Goal: Task Accomplishment & Management: Manage account settings

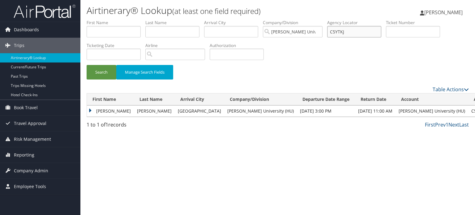
click at [356, 31] on input "C5YTKJ" at bounding box center [354, 31] width 54 height 11
paste input "C6J4S4"
type input "C6J4S4"
click at [87, 65] on button "Search" at bounding box center [102, 72] width 30 height 15
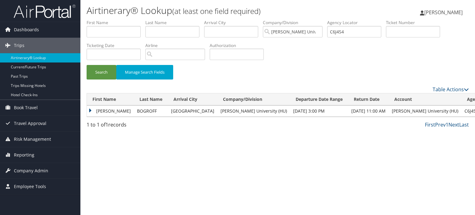
click at [99, 115] on td "MALCOLM" at bounding box center [110, 110] width 47 height 11
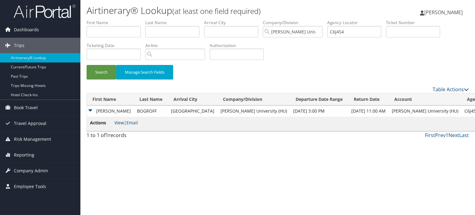
click at [118, 124] on link "View" at bounding box center [119, 123] width 10 height 6
click at [339, 32] on input "C6J4S4" at bounding box center [354, 31] width 54 height 11
paste input "CB3GYV"
type input "CB3GYV"
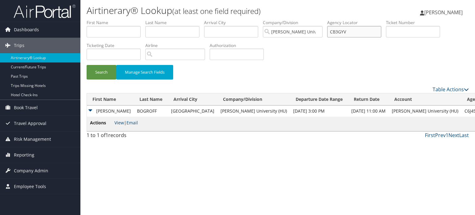
click at [87, 65] on button "Search" at bounding box center [102, 72] width 30 height 15
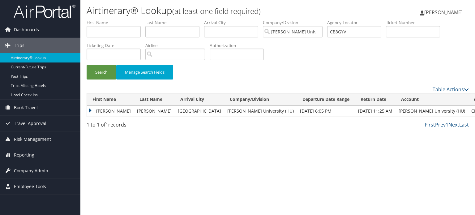
click at [88, 111] on td "THOMAS" at bounding box center [110, 110] width 47 height 11
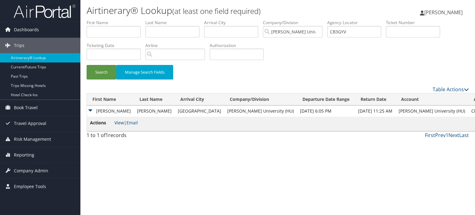
click at [120, 124] on link "View" at bounding box center [119, 123] width 10 height 6
click at [343, 34] on input "CB3GYV" at bounding box center [354, 31] width 54 height 11
paste input "BM6V6N"
click at [343, 34] on input "BM6V6N" at bounding box center [354, 31] width 54 height 11
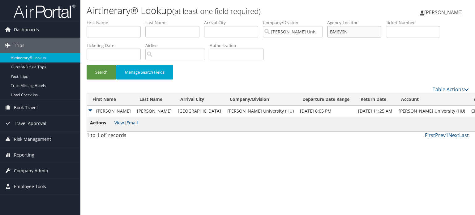
type input "BM6V6N"
click at [87, 65] on button "Search" at bounding box center [102, 72] width 30 height 15
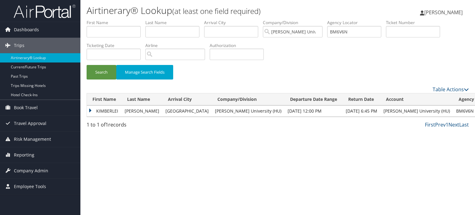
click at [120, 110] on td "KIMBERLEI" at bounding box center [104, 110] width 35 height 11
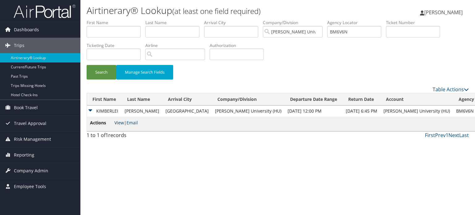
click at [121, 125] on link "View" at bounding box center [119, 123] width 10 height 6
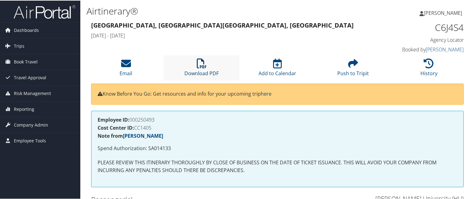
click at [200, 58] on icon at bounding box center [202, 63] width 10 height 10
click at [201, 60] on icon at bounding box center [202, 63] width 10 height 10
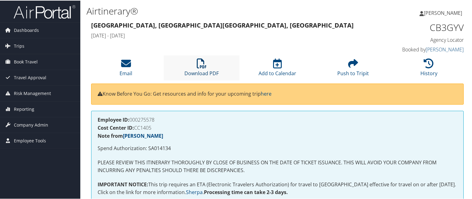
click at [205, 64] on icon at bounding box center [202, 63] width 10 height 10
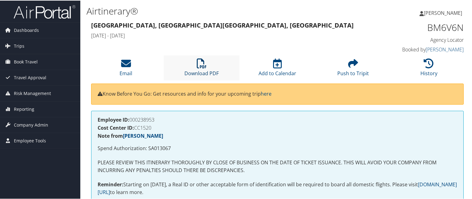
click at [197, 66] on icon at bounding box center [202, 63] width 10 height 10
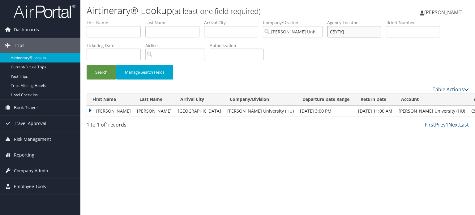
click at [341, 33] on input "C5YTKJ" at bounding box center [354, 31] width 54 height 11
paste input "C5NX90"
type input "C5NX90"
click at [87, 65] on button "Search" at bounding box center [102, 72] width 30 height 15
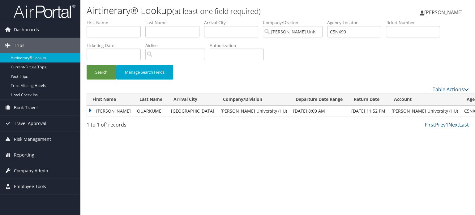
click at [117, 110] on td "[PERSON_NAME]" at bounding box center [110, 110] width 47 height 11
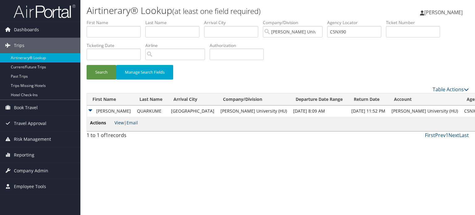
click at [120, 121] on link "View" at bounding box center [119, 123] width 10 height 6
click at [347, 34] on input "C5NX90" at bounding box center [354, 31] width 54 height 11
type input "CD29XC"
click at [87, 65] on button "Search" at bounding box center [102, 72] width 30 height 15
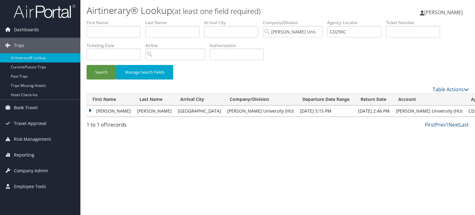
click at [120, 110] on td "KIMBERLEY EDELIN" at bounding box center [110, 110] width 47 height 11
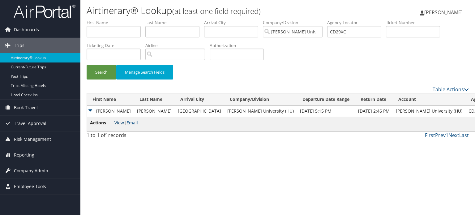
click at [116, 121] on link "View" at bounding box center [119, 123] width 10 height 6
click at [351, 28] on input "CD29XC" at bounding box center [354, 31] width 54 height 11
paste input "CC4HCQ"
click at [87, 65] on button "Search" at bounding box center [102, 72] width 30 height 15
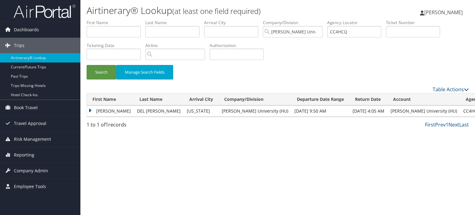
click at [92, 113] on td "KYLIE VIDEL" at bounding box center [110, 110] width 47 height 11
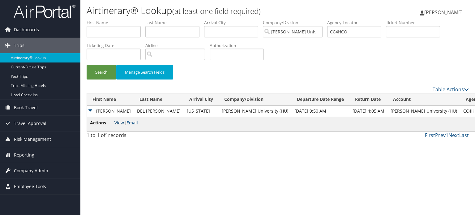
click at [117, 122] on link "View" at bounding box center [119, 123] width 10 height 6
click at [350, 34] on input "CC4HCQ" at bounding box center [354, 31] width 54 height 11
type input "C"
paste input "C8Z7FC"
click at [87, 65] on button "Search" at bounding box center [102, 72] width 30 height 15
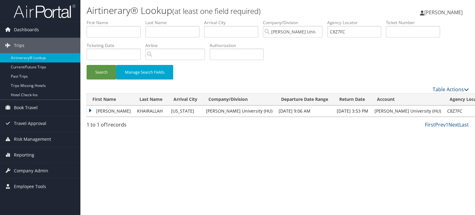
click at [108, 110] on td "SIMON JOSEPH" at bounding box center [110, 110] width 47 height 11
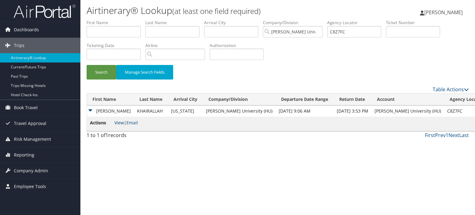
click at [118, 122] on link "View" at bounding box center [119, 123] width 10 height 6
click at [361, 30] on input "C8Z7FC" at bounding box center [354, 31] width 54 height 11
type input "C"
paste input "C90K8V"
type input "C90K8V"
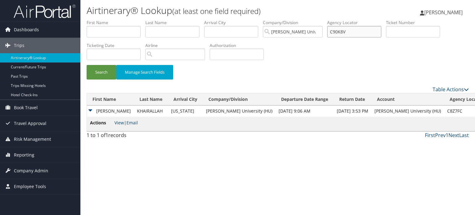
click at [87, 65] on button "Search" at bounding box center [102, 72] width 30 height 15
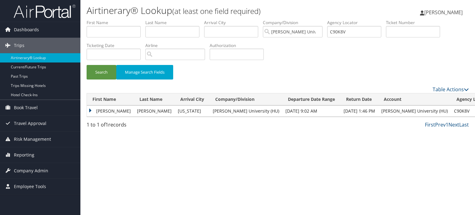
click at [108, 106] on td "ZALE WAYNE" at bounding box center [110, 110] width 47 height 11
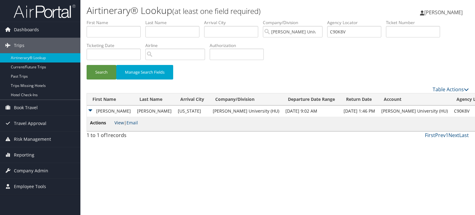
click at [117, 121] on link "View" at bounding box center [119, 123] width 10 height 6
click at [345, 29] on input "C90K8V" at bounding box center [354, 31] width 54 height 11
paste input "CB3FFY"
type input "CB3FFY"
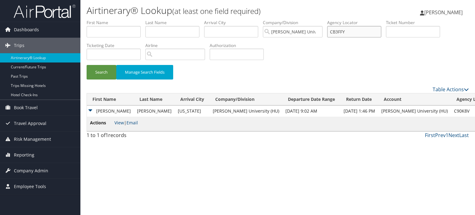
click at [87, 65] on button "Search" at bounding box center [102, 72] width 30 height 15
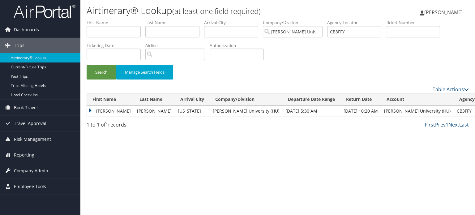
click at [98, 111] on td "ALYA PAZ" at bounding box center [110, 110] width 47 height 11
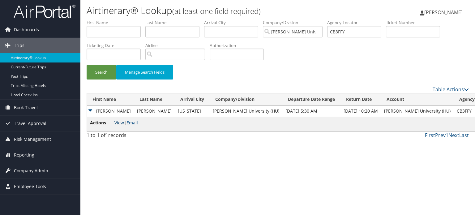
click at [117, 123] on link "View" at bounding box center [119, 123] width 10 height 6
click at [356, 31] on input "CB3FFY" at bounding box center [354, 31] width 54 height 11
paste input "CC4K1F"
type input "CC4K1F"
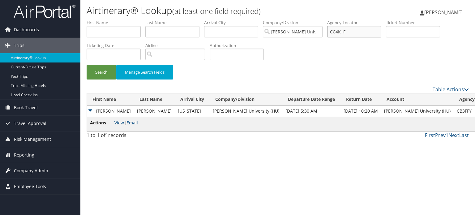
click at [87, 65] on button "Search" at bounding box center [102, 72] width 30 height 15
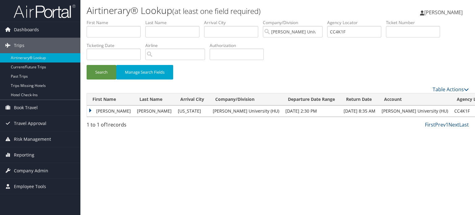
click at [114, 110] on td "SAMARA ELOISE" at bounding box center [110, 110] width 47 height 11
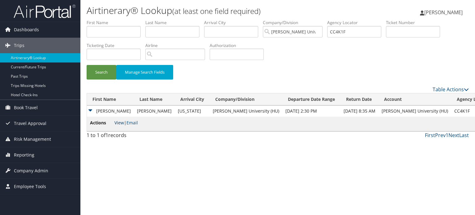
click at [117, 122] on link "View" at bounding box center [119, 123] width 10 height 6
click at [345, 33] on input "CC4K1F" at bounding box center [354, 31] width 54 height 11
paste input "CC4CN1"
type input "CC4CN1"
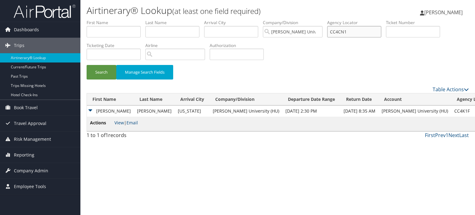
click at [87, 65] on button "Search" at bounding box center [102, 72] width 30 height 15
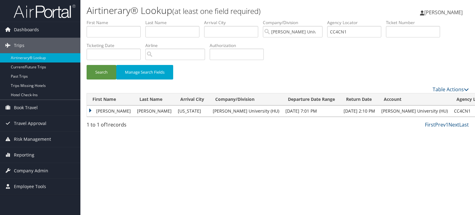
click at [97, 110] on td "ASHLEY SHEJIN" at bounding box center [110, 110] width 47 height 11
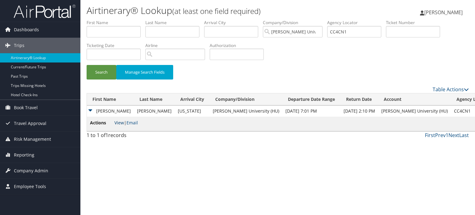
click at [118, 122] on link "View" at bounding box center [119, 123] width 10 height 6
click at [352, 32] on input "CC4CN1" at bounding box center [354, 31] width 54 height 11
paste input "C90K8M"
type input "C90K8M"
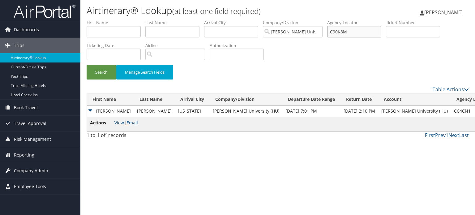
click at [87, 65] on button "Search" at bounding box center [102, 72] width 30 height 15
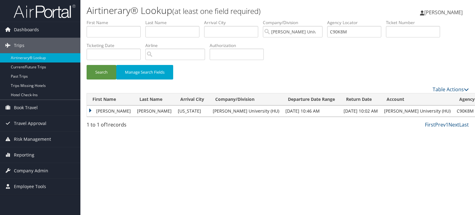
click at [123, 112] on td "RUHAMA MESFIN" at bounding box center [110, 110] width 47 height 11
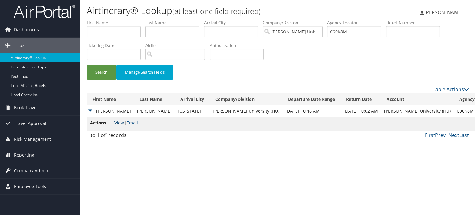
click at [121, 123] on link "View" at bounding box center [119, 123] width 10 height 6
click at [359, 33] on input "C90K8M" at bounding box center [354, 31] width 54 height 11
paste input "C9Q60R"
type input "C9Q60R"
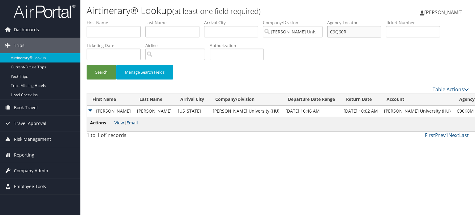
click at [87, 65] on button "Search" at bounding box center [102, 72] width 30 height 15
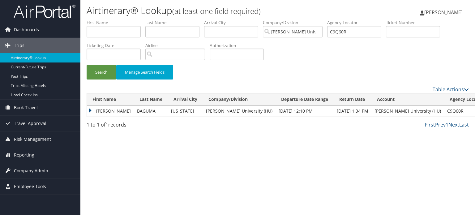
click at [134, 111] on td "BAGUMA" at bounding box center [151, 110] width 34 height 11
click at [96, 112] on td "LINDA" at bounding box center [110, 110] width 47 height 11
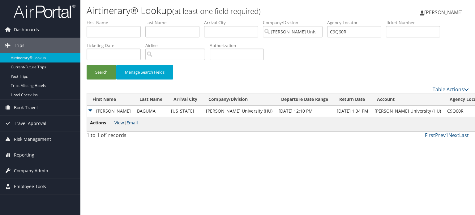
click at [117, 121] on link "View" at bounding box center [119, 123] width 10 height 6
click at [344, 33] on input "C9Q60R" at bounding box center [354, 31] width 54 height 11
paste input "C9Q5Z7"
type input "C9Q5Z7"
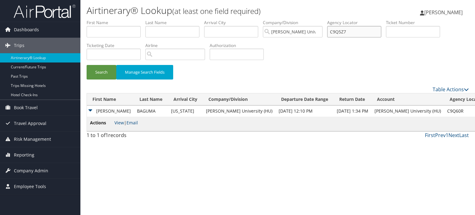
click at [87, 65] on button "Search" at bounding box center [102, 72] width 30 height 15
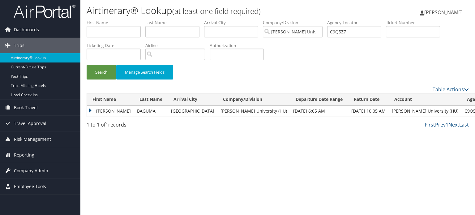
click at [134, 109] on td "BAGUMA" at bounding box center [151, 110] width 34 height 11
click at [95, 108] on td "LINDA" at bounding box center [110, 110] width 47 height 11
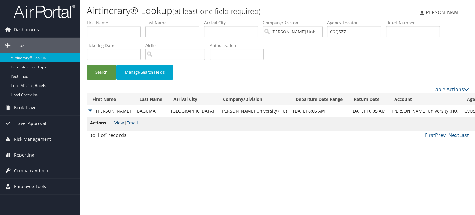
click at [117, 122] on link "View" at bounding box center [119, 123] width 10 height 6
click at [345, 35] on input "C9Q5Z7" at bounding box center [354, 31] width 54 height 11
type input "C9PPQB"
click at [87, 65] on button "Search" at bounding box center [102, 72] width 30 height 15
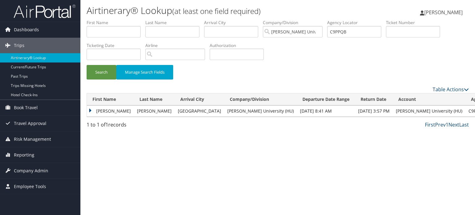
click at [120, 108] on td "ERIC MARCUS" at bounding box center [110, 110] width 47 height 11
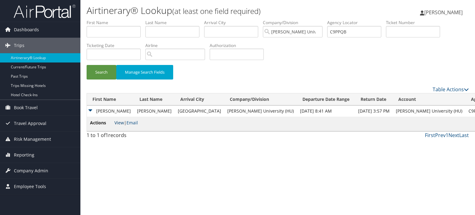
click at [120, 121] on link "View" at bounding box center [119, 123] width 10 height 6
click at [360, 29] on input "C9PPQB" at bounding box center [354, 31] width 54 height 11
paste input "C6V6ZC"
type input "C6V6ZC"
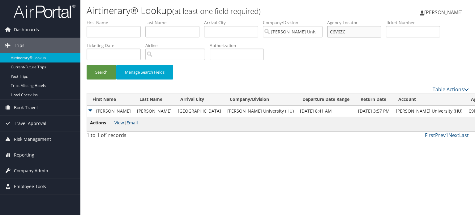
click at [87, 65] on button "Search" at bounding box center [102, 72] width 30 height 15
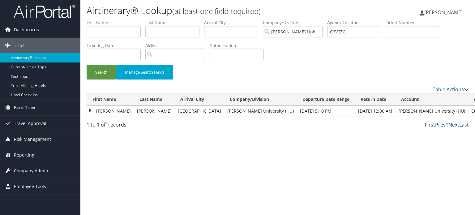
click at [108, 112] on td "SUYASH" at bounding box center [110, 110] width 47 height 11
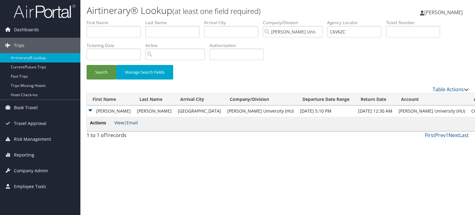
click at [116, 123] on link "View" at bounding box center [119, 123] width 10 height 6
click at [360, 32] on input "C6V6ZC" at bounding box center [354, 31] width 54 height 11
paste input "3VNANM"
type input "3VNANM"
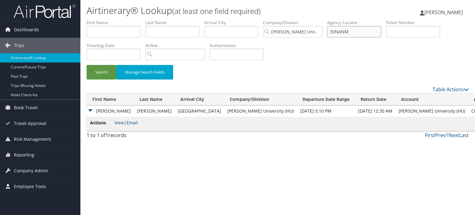
click at [87, 65] on button "Search" at bounding box center [102, 72] width 30 height 15
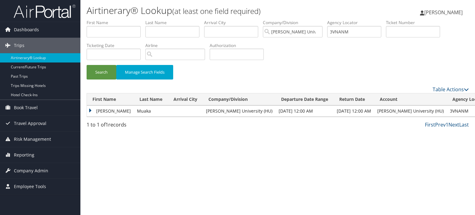
click at [134, 112] on td "Muaka" at bounding box center [151, 110] width 34 height 11
click at [94, 110] on td "Leonard" at bounding box center [110, 110] width 47 height 11
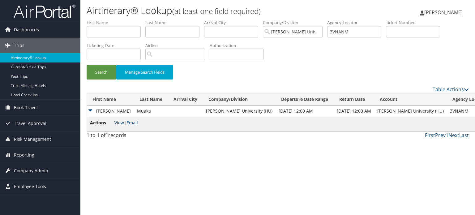
click at [122, 122] on link "View" at bounding box center [119, 123] width 10 height 6
click at [359, 31] on input "3VNANM" at bounding box center [354, 31] width 54 height 11
paste input "C8X90P"
type input "C8X90P"
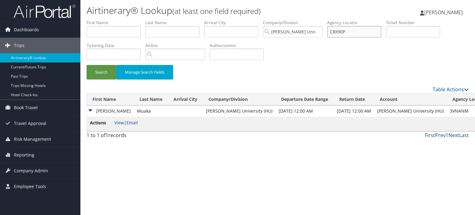
click at [87, 65] on button "Search" at bounding box center [102, 72] width 30 height 15
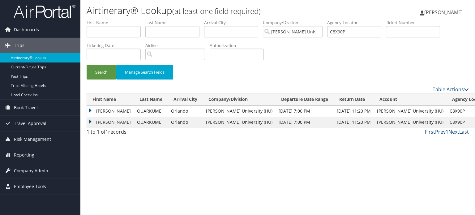
click at [91, 108] on td "AMY YEBOAH" at bounding box center [110, 110] width 47 height 11
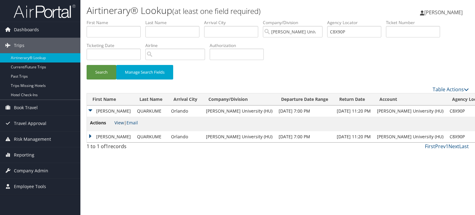
click at [119, 121] on link "View" at bounding box center [119, 123] width 10 height 6
click at [349, 32] on input "C8X90P" at bounding box center [354, 31] width 54 height 11
paste input "C8X90P"
type input "C8X90P"
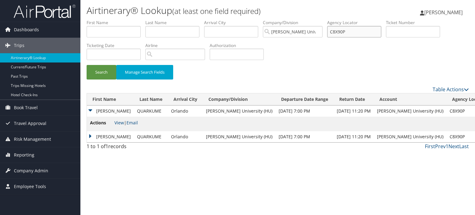
click at [87, 65] on button "Search" at bounding box center [102, 72] width 30 height 15
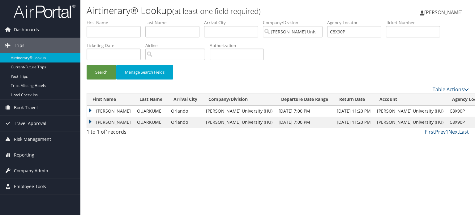
click at [90, 120] on td "ANNA" at bounding box center [110, 122] width 47 height 11
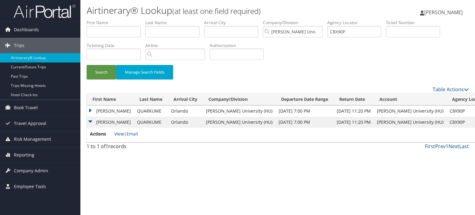
click at [122, 137] on link "View" at bounding box center [119, 134] width 10 height 6
click at [365, 36] on input "C8X90P" at bounding box center [354, 31] width 54 height 11
paste input "C8HCJW"
click at [365, 36] on input "C8HCJW" at bounding box center [354, 31] width 54 height 11
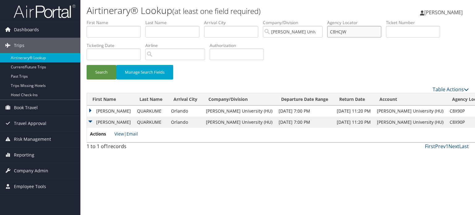
type input "C8HCJW"
click at [87, 65] on button "Search" at bounding box center [102, 72] width 30 height 15
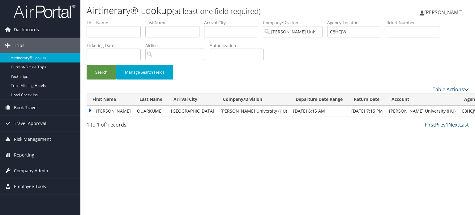
click at [110, 110] on td "AMY" at bounding box center [110, 110] width 47 height 11
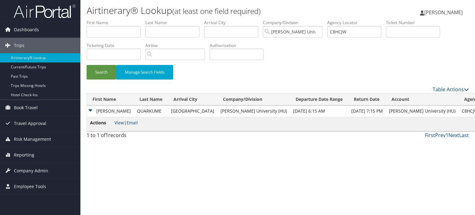
click at [113, 122] on span "Actions" at bounding box center [101, 122] width 23 height 7
click at [117, 124] on link "View" at bounding box center [119, 123] width 10 height 6
click at [357, 28] on input "C8HCJW" at bounding box center [354, 31] width 54 height 11
paste input "C7PMM1"
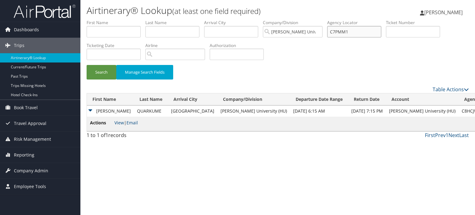
click at [87, 65] on button "Search" at bounding box center [102, 72] width 30 height 15
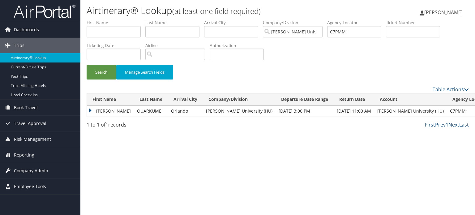
click at [134, 110] on td "QUARKUME" at bounding box center [151, 110] width 34 height 11
click at [113, 110] on td "AMY" at bounding box center [110, 110] width 47 height 11
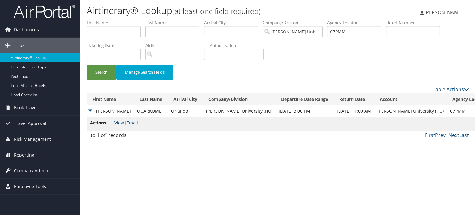
click at [121, 120] on link "View" at bounding box center [119, 123] width 10 height 6
click at [356, 30] on input "C7PMM1" at bounding box center [354, 31] width 54 height 11
click at [169, 111] on td "Orlando" at bounding box center [185, 110] width 35 height 11
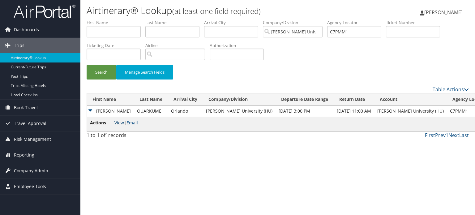
click at [122, 123] on link "View" at bounding box center [119, 123] width 10 height 6
click at [344, 28] on input "C7PMM1" at bounding box center [354, 31] width 54 height 11
type input "C8YR4V"
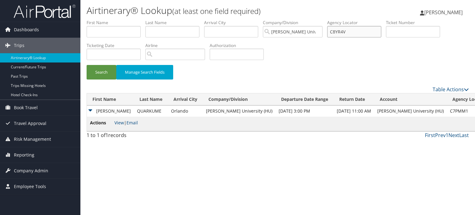
click at [87, 65] on button "Search" at bounding box center [102, 72] width 30 height 15
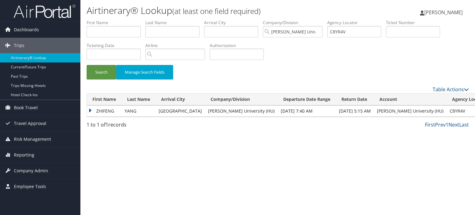
click at [109, 110] on td "ZHIFENG" at bounding box center [104, 110] width 35 height 11
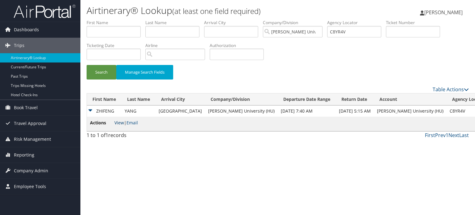
click at [119, 122] on link "View" at bounding box center [119, 123] width 10 height 6
click at [354, 36] on input "C8YR4V" at bounding box center [354, 31] width 54 height 11
paste input "C2VGRQ"
type input "C2VGRQ"
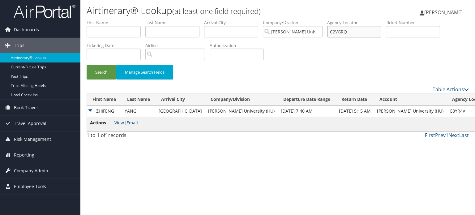
click at [87, 65] on button "Search" at bounding box center [102, 72] width 30 height 15
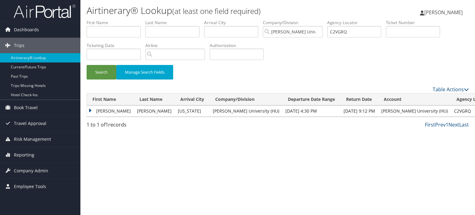
click at [182, 111] on td "Washington" at bounding box center [192, 110] width 35 height 11
click at [92, 110] on td "ETHELEEN RENEE" at bounding box center [110, 110] width 47 height 11
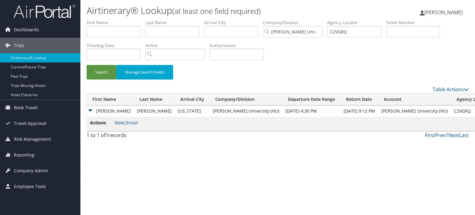
click at [114, 121] on link "View" at bounding box center [119, 123] width 10 height 6
click at [340, 36] on input "C2VGRQ" at bounding box center [354, 31] width 54 height 11
paste input "C5XJN4"
click at [340, 36] on input "C5XJN4" at bounding box center [354, 31] width 54 height 11
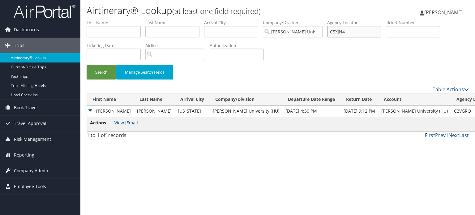
type input "C5XJN4"
click at [87, 65] on button "Search" at bounding box center [102, 72] width 30 height 15
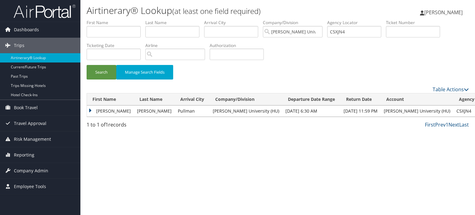
click at [134, 106] on td "MOMOH" at bounding box center [154, 110] width 41 height 11
click at [118, 110] on td "JAMES ADECHE" at bounding box center [110, 110] width 47 height 11
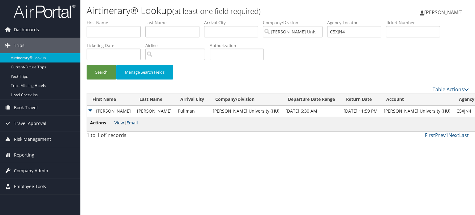
click at [121, 120] on link "View" at bounding box center [119, 123] width 10 height 6
click at [361, 32] on input "C5XJN4" at bounding box center [354, 31] width 54 height 11
paste input "C7LG85"
type input "C7LG85"
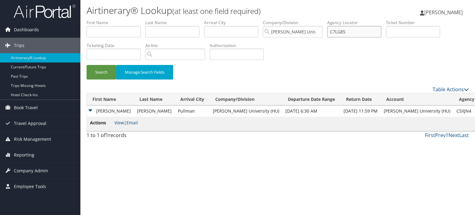
click at [87, 65] on button "Search" at bounding box center [102, 72] width 30 height 15
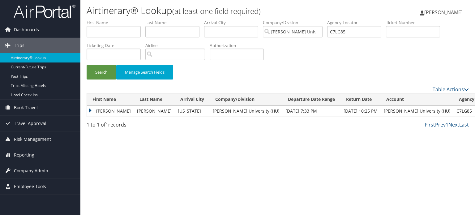
click at [102, 112] on td "HELEN" at bounding box center [110, 110] width 47 height 11
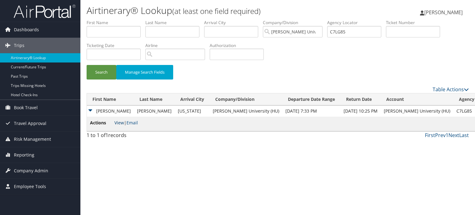
click at [119, 121] on link "View" at bounding box center [119, 123] width 10 height 6
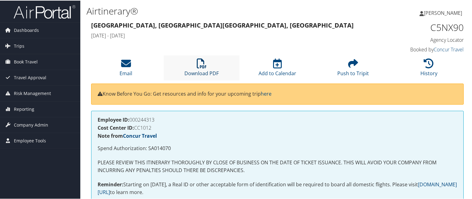
click at [195, 75] on link "Download PDF" at bounding box center [202, 68] width 34 height 15
click at [207, 60] on li "Download PDF" at bounding box center [202, 67] width 76 height 25
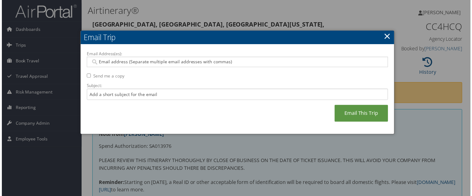
click at [389, 35] on link "×" at bounding box center [388, 36] width 7 height 12
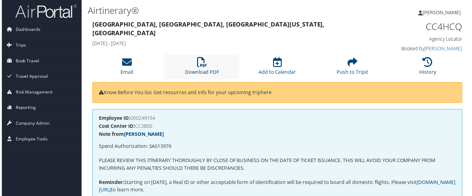
click at [203, 71] on link "Download PDF" at bounding box center [202, 68] width 34 height 15
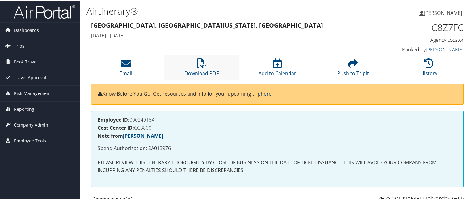
click at [195, 77] on li "Download PDF" at bounding box center [202, 67] width 76 height 25
click at [202, 65] on icon at bounding box center [202, 63] width 10 height 10
click at [214, 62] on li "Download PDF" at bounding box center [202, 67] width 76 height 25
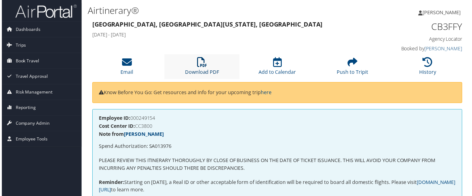
click at [200, 72] on link "Download PDF" at bounding box center [202, 68] width 34 height 15
click at [200, 69] on li "Download PDF" at bounding box center [202, 67] width 76 height 25
click at [200, 72] on link "Download PDF" at bounding box center [202, 68] width 34 height 15
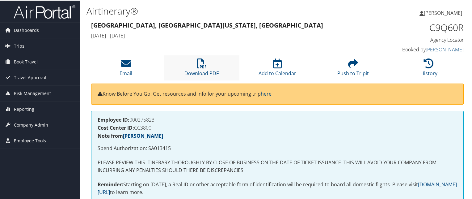
click at [217, 66] on li "Download PDF" at bounding box center [202, 67] width 76 height 25
click at [195, 62] on li "Download PDF" at bounding box center [202, 67] width 76 height 25
click at [193, 55] on li "Download PDF" at bounding box center [202, 67] width 76 height 25
click at [202, 65] on icon at bounding box center [202, 63] width 10 height 10
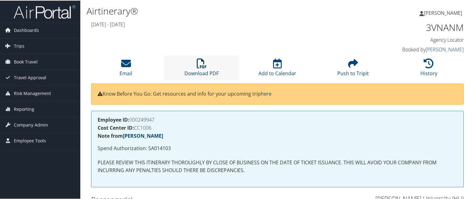
click at [197, 66] on icon at bounding box center [202, 63] width 10 height 10
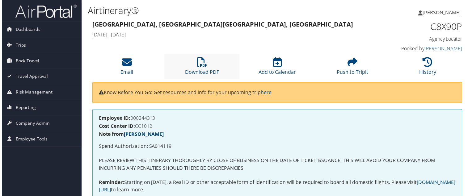
click at [209, 61] on li "Download PDF" at bounding box center [202, 67] width 76 height 25
click at [205, 64] on icon at bounding box center [202, 63] width 10 height 10
click at [424, 66] on icon at bounding box center [429, 63] width 10 height 10
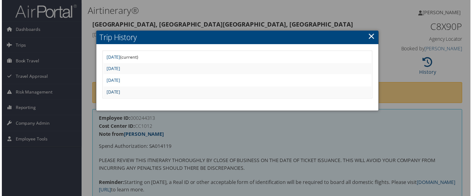
click at [119, 91] on link "Fri May 16 07:32:23 MDT 2025" at bounding box center [112, 93] width 14 height 6
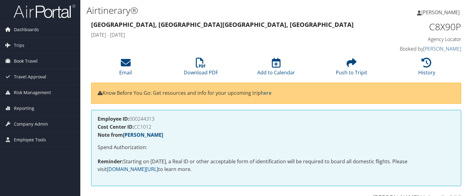
scroll to position [73, 0]
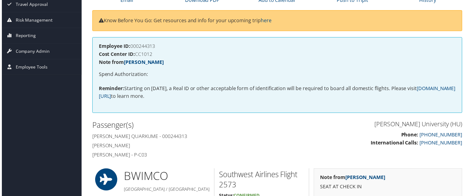
click at [307, 50] on div "Employee ID: 000244313 Cost Center ID: CC1012 Note from Nima Bhutia Spend Autho…" at bounding box center [277, 75] width 373 height 76
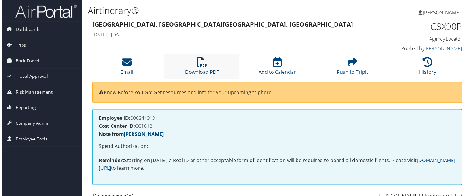
click at [204, 71] on link "Download PDF" at bounding box center [202, 68] width 34 height 15
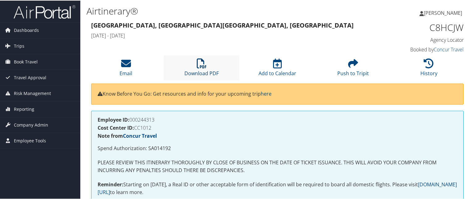
click at [199, 64] on icon at bounding box center [202, 63] width 10 height 10
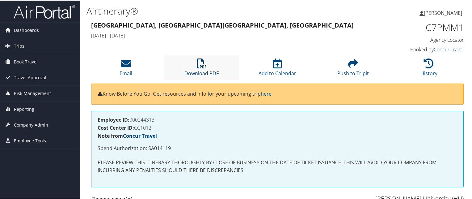
click at [200, 63] on icon at bounding box center [202, 63] width 10 height 10
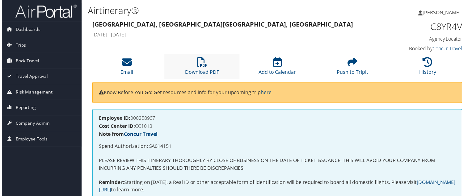
click at [217, 64] on li "Download PDF" at bounding box center [202, 67] width 76 height 25
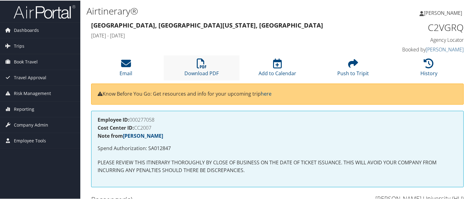
click at [189, 64] on li "Download PDF" at bounding box center [202, 67] width 76 height 25
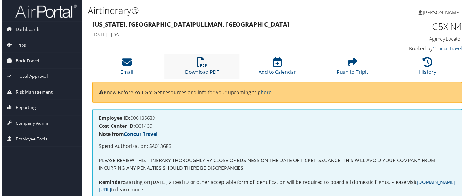
click at [197, 66] on icon at bounding box center [202, 63] width 10 height 10
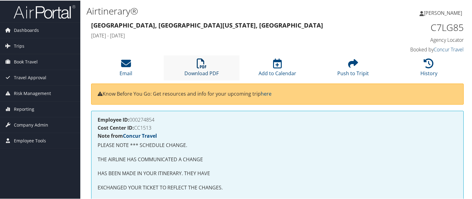
click at [197, 63] on icon at bounding box center [202, 63] width 10 height 10
click at [298, 44] on div "Nashville, TN Washington, DC Sun 18 May 2025 - Sun 18 May 2025 C7LG85 Agency Lo…" at bounding box center [278, 36] width 382 height 35
click at [201, 65] on icon at bounding box center [202, 63] width 10 height 10
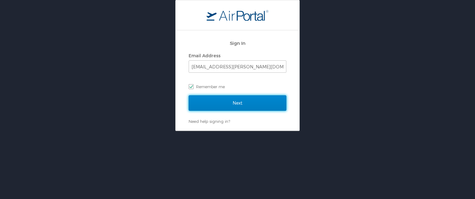
click at [208, 103] on input "Next" at bounding box center [238, 102] width 98 height 15
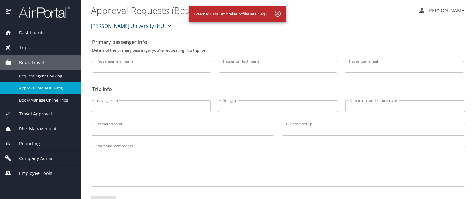
click at [57, 32] on div "Dashboards" at bounding box center [40, 32] width 71 height 7
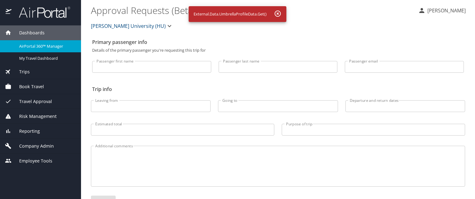
click at [51, 48] on span "AirPortal 360™ Manager" at bounding box center [46, 46] width 54 height 6
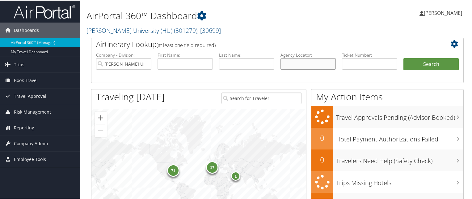
click at [309, 62] on input "text" at bounding box center [308, 63] width 55 height 11
paste input "C7LDHF"
type input "C7LDHF"
click at [404, 58] on button "Search" at bounding box center [431, 64] width 55 height 12
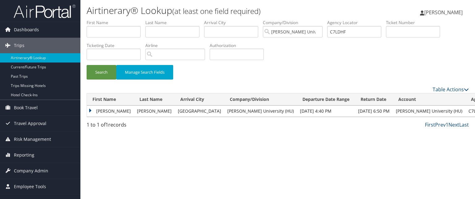
click at [109, 114] on td "[PERSON_NAME]" at bounding box center [110, 110] width 47 height 11
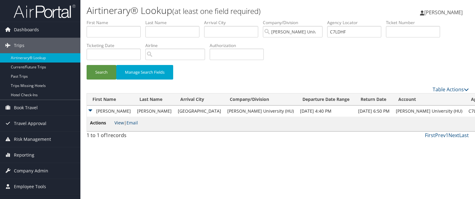
click at [120, 125] on link "View" at bounding box center [119, 123] width 10 height 6
click at [352, 28] on input "C7LDHF" at bounding box center [354, 31] width 54 height 11
paste input "C7LF95"
type input "C7LF95"
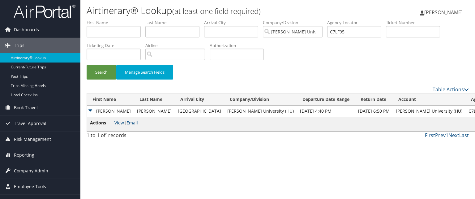
click at [114, 112] on td "[PERSON_NAME]" at bounding box center [110, 110] width 47 height 11
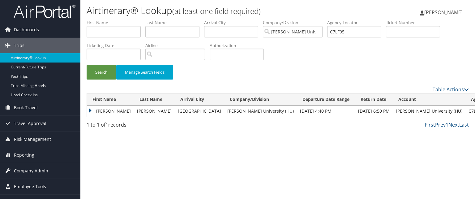
click at [117, 113] on td "[PERSON_NAME]" at bounding box center [110, 110] width 47 height 11
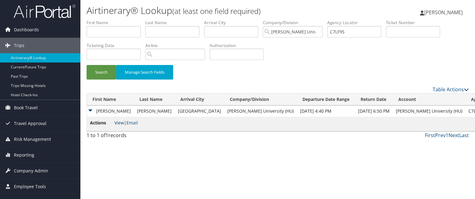
click at [121, 122] on link "View" at bounding box center [119, 123] width 10 height 6
click at [134, 116] on td "BUI" at bounding box center [154, 110] width 41 height 11
click at [349, 30] on input "C7LF95" at bounding box center [354, 31] width 54 height 11
click at [87, 65] on button "Search" at bounding box center [102, 72] width 30 height 15
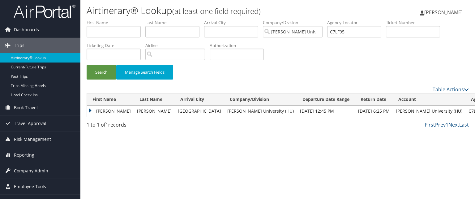
click at [106, 109] on td "HELEN" at bounding box center [110, 110] width 47 height 11
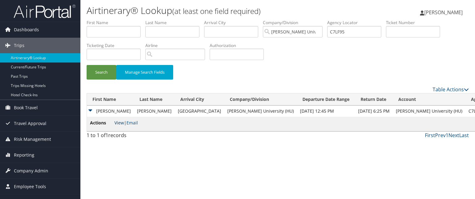
click at [116, 120] on link "View" at bounding box center [119, 123] width 10 height 6
click at [351, 29] on input "C7LF95" at bounding box center [354, 31] width 54 height 11
paste input "C7LBRV"
type input "C7LBRV"
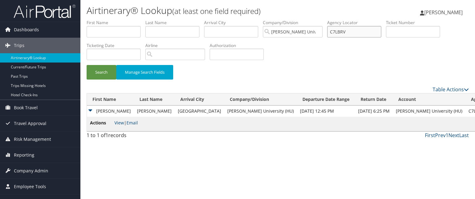
click at [87, 65] on button "Search" at bounding box center [102, 72] width 30 height 15
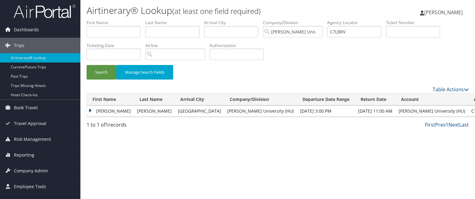
click at [114, 112] on td "HELEN" at bounding box center [110, 110] width 47 height 11
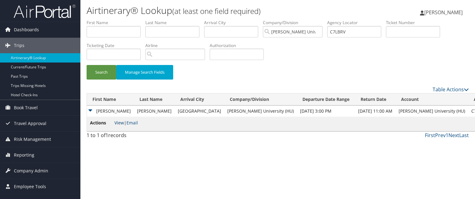
click at [122, 122] on link "View" at bounding box center [119, 123] width 10 height 6
click at [341, 30] on input "C7LBRV" at bounding box center [354, 31] width 54 height 11
paste input "C8YJW4"
type input "C8YJW4"
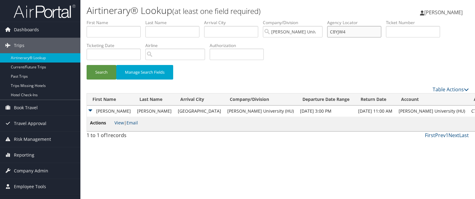
click at [87, 65] on button "Search" at bounding box center [102, 72] width 30 height 15
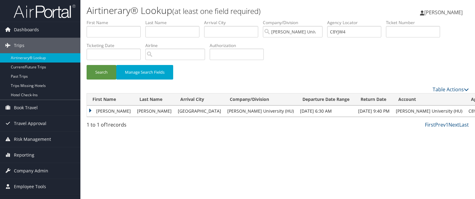
click at [105, 110] on td "NAKUL" at bounding box center [110, 110] width 47 height 11
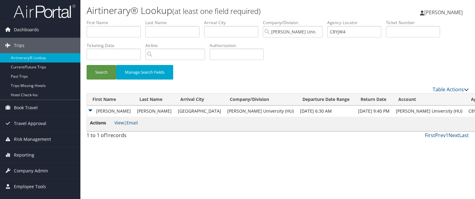
click at [122, 119] on li "Actions View | Email" at bounding box center [114, 123] width 48 height 9
click at [120, 123] on link "View" at bounding box center [119, 123] width 10 height 6
click at [367, 31] on input "C8YJW4" at bounding box center [354, 31] width 54 height 11
paste input "C8Q0FF"
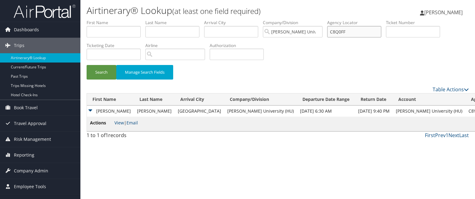
type input "C8Q0FF"
click at [87, 65] on button "Search" at bounding box center [102, 72] width 30 height 15
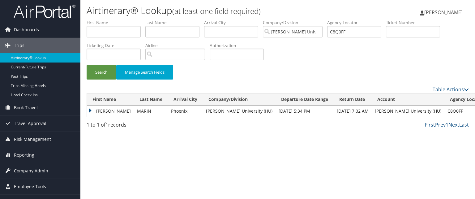
click at [104, 113] on td "CLAUDIA" at bounding box center [110, 110] width 47 height 11
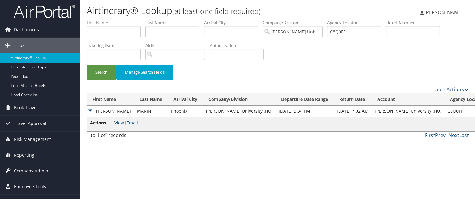
click at [121, 123] on link "View" at bounding box center [119, 123] width 10 height 6
click at [355, 33] on input "C8Q0FF" at bounding box center [354, 31] width 54 height 11
paste input "BWBB2M"
type input "BWBB2M"
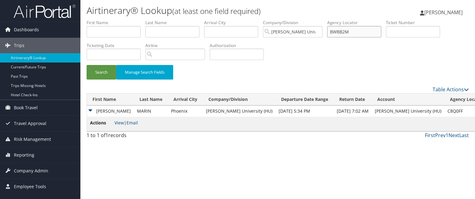
click at [87, 65] on button "Search" at bounding box center [102, 72] width 30 height 15
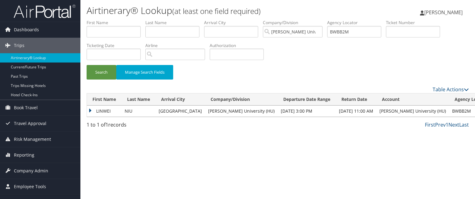
click at [113, 112] on td "LINWEI" at bounding box center [104, 110] width 35 height 11
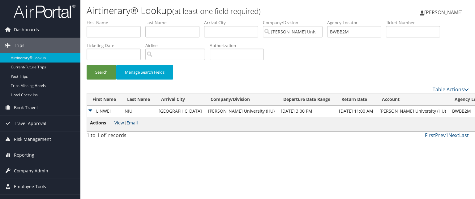
click at [117, 123] on link "View" at bounding box center [119, 123] width 10 height 6
click at [352, 35] on input "BWBB2M" at bounding box center [354, 31] width 54 height 11
paste input "C4GZ8X"
type input "C4GZ8X"
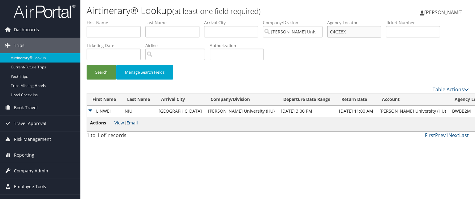
click at [87, 65] on button "Search" at bounding box center [102, 72] width 30 height 15
click at [352, 35] on input "C4GZ8X" at bounding box center [354, 31] width 54 height 11
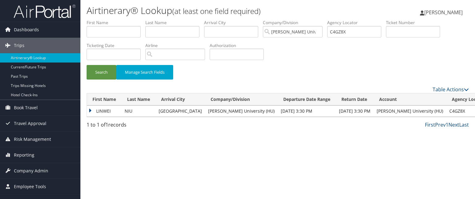
click at [105, 112] on td "LINWEI" at bounding box center [104, 110] width 35 height 11
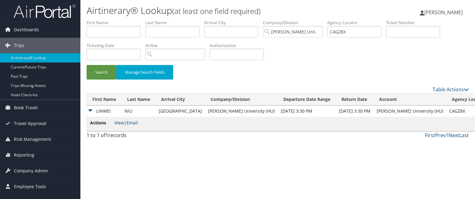
click at [117, 122] on link "View" at bounding box center [119, 123] width 10 height 6
click at [353, 34] on input "C4GZ8X" at bounding box center [354, 31] width 54 height 11
paste input "C9R02F"
type input "C9R02F"
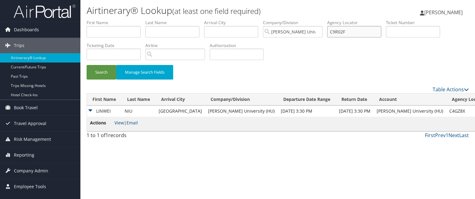
click at [87, 65] on button "Search" at bounding box center [102, 72] width 30 height 15
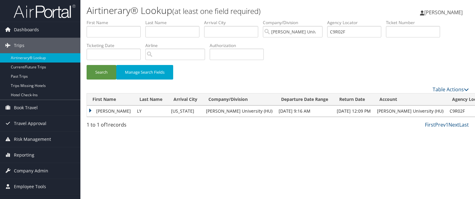
click at [91, 111] on td "PHILLIP NGUYEN" at bounding box center [110, 110] width 47 height 11
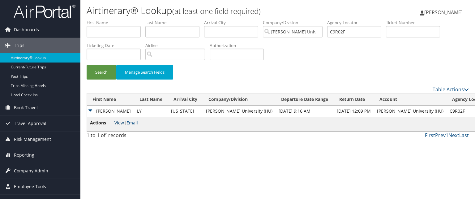
click at [116, 123] on link "View" at bounding box center [119, 123] width 10 height 6
click at [367, 28] on input "C9R02F" at bounding box center [354, 31] width 54 height 11
paste input "CBT83Y"
type input "CBT83Y"
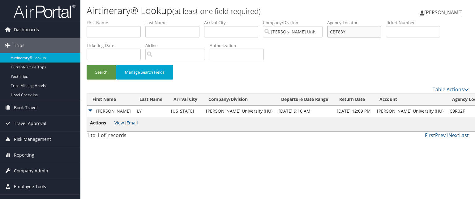
click at [87, 65] on button "Search" at bounding box center [102, 72] width 30 height 15
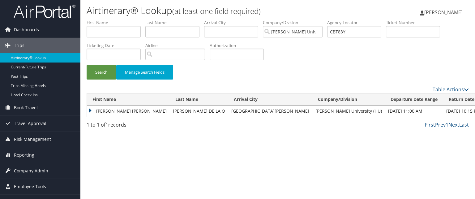
click at [93, 111] on td "JACQUELINE IVONNE" at bounding box center [128, 110] width 83 height 11
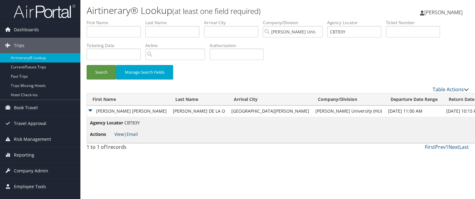
click at [120, 133] on link "View" at bounding box center [119, 134] width 10 height 6
click at [344, 31] on input "CBT83Y" at bounding box center [354, 31] width 54 height 11
paste input "C9QZ0S"
type input "C9QZ0S"
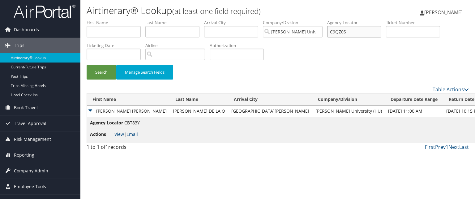
click at [87, 65] on button "Search" at bounding box center [102, 72] width 30 height 15
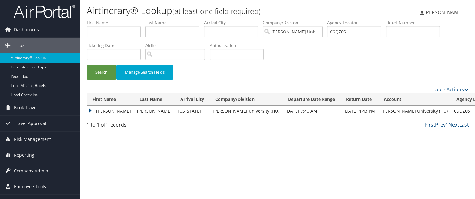
click at [118, 110] on td "TIMOTHY PATRICK" at bounding box center [110, 110] width 47 height 11
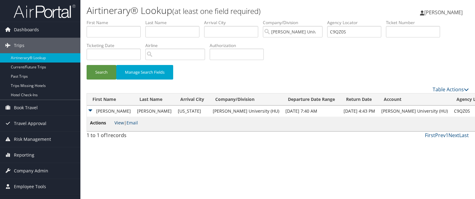
click at [119, 125] on link "View" at bounding box center [119, 123] width 10 height 6
click at [337, 35] on input "C9QZ0S" at bounding box center [354, 31] width 54 height 11
paste input "text"
click at [87, 65] on button "Search" at bounding box center [102, 72] width 30 height 15
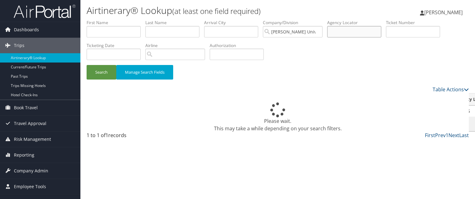
click at [339, 30] on input "text" at bounding box center [354, 31] width 54 height 11
click at [362, 34] on input "text" at bounding box center [354, 31] width 54 height 11
paste input "C49602"
type input "C49602"
click at [87, 65] on button "Search" at bounding box center [102, 72] width 30 height 15
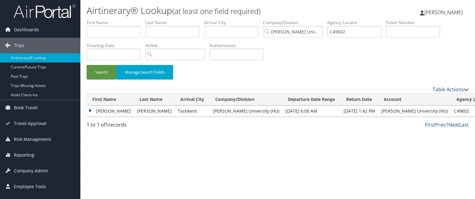
click at [109, 114] on td "JUSTIN LOREN" at bounding box center [110, 110] width 47 height 11
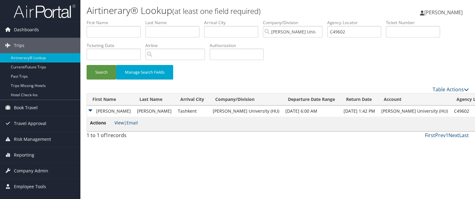
click at [114, 120] on link "View" at bounding box center [119, 123] width 10 height 6
click at [342, 31] on input "C49602" at bounding box center [354, 31] width 54 height 11
paste input "C8PCDD"
type input "C8PCDD"
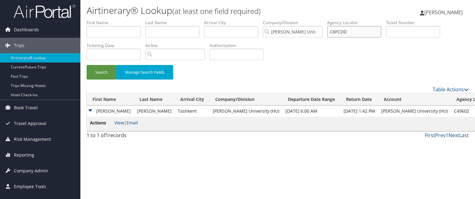
click at [87, 65] on button "Search" at bounding box center [102, 72] width 30 height 15
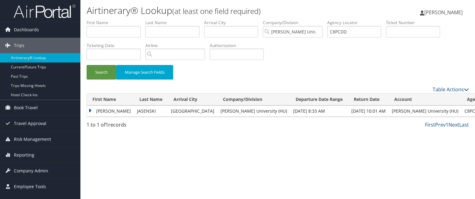
click at [104, 112] on td "KATE" at bounding box center [110, 110] width 47 height 11
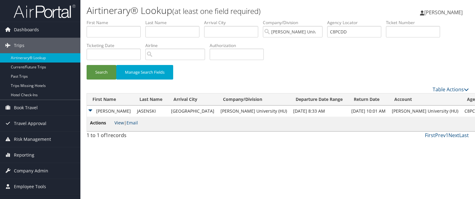
click at [119, 122] on link "View" at bounding box center [119, 123] width 10 height 6
click at [339, 31] on input "C8PCDD" at bounding box center [354, 31] width 54 height 11
paste input "C48P6F"
type input "C48P6F"
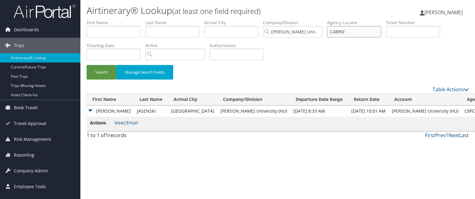
click at [87, 65] on button "Search" at bounding box center [102, 72] width 30 height 15
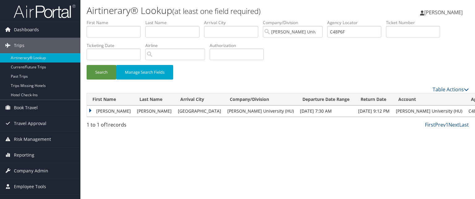
click at [110, 108] on td "NICOLE S" at bounding box center [110, 110] width 47 height 11
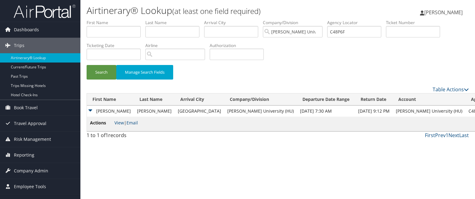
click at [126, 124] on span "View | Email" at bounding box center [125, 123] width 23 height 6
click at [122, 123] on link "View" at bounding box center [119, 123] width 10 height 6
click at [354, 36] on input "C48P6F" at bounding box center [354, 31] width 54 height 11
paste input "CB39LT"
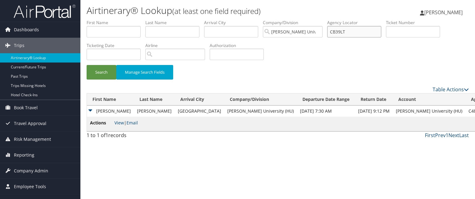
type input "CB39LT"
click at [87, 65] on button "Search" at bounding box center [102, 72] width 30 height 15
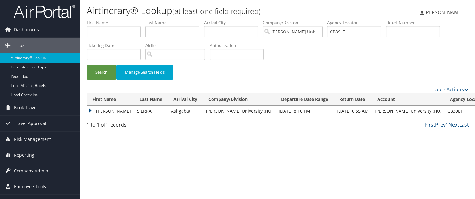
click at [93, 110] on td "EVAN ELIAS" at bounding box center [110, 110] width 47 height 11
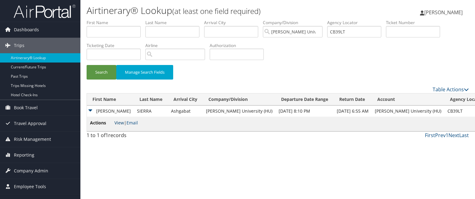
click at [116, 122] on link "View" at bounding box center [119, 123] width 10 height 6
click at [352, 34] on input "CB39LT" at bounding box center [354, 31] width 54 height 11
paste input "CB39KP"
type input "CB39KP"
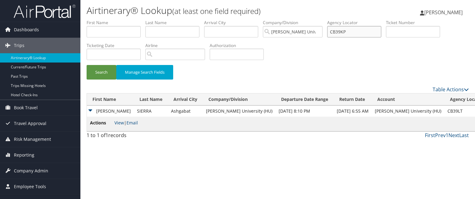
click at [87, 65] on button "Search" at bounding box center [102, 72] width 30 height 15
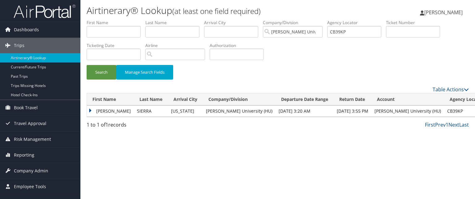
click at [119, 111] on td "EVAN ELIAS" at bounding box center [110, 110] width 47 height 11
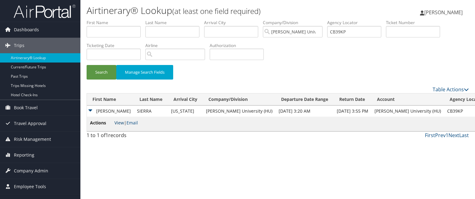
click at [119, 123] on link "View" at bounding box center [119, 123] width 10 height 6
click at [341, 32] on input "CB39KP" at bounding box center [354, 31] width 54 height 11
paste input "C7Z0RL"
type input "C7Z0RL"
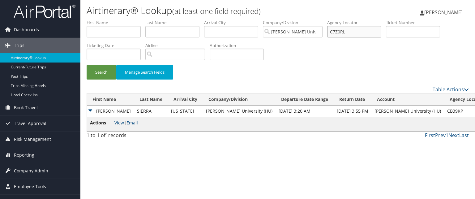
click at [87, 65] on button "Search" at bounding box center [102, 72] width 30 height 15
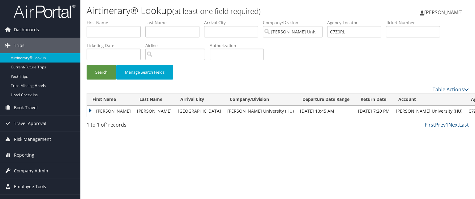
click at [97, 110] on td "THEODORE" at bounding box center [110, 110] width 47 height 11
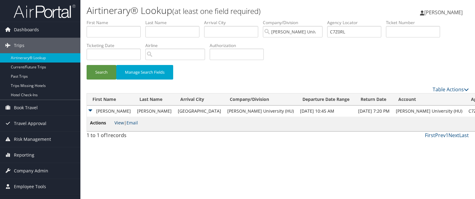
click at [119, 122] on link "View" at bounding box center [119, 123] width 10 height 6
click at [364, 31] on input "C7Z0RL" at bounding box center [354, 31] width 54 height 11
paste input "C7Z0SL"
type input "C7Z0SL"
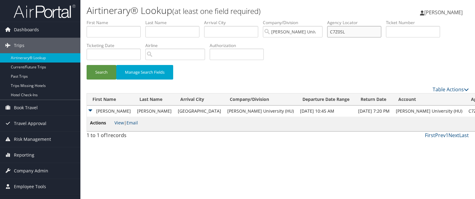
click at [87, 65] on button "Search" at bounding box center [102, 72] width 30 height 15
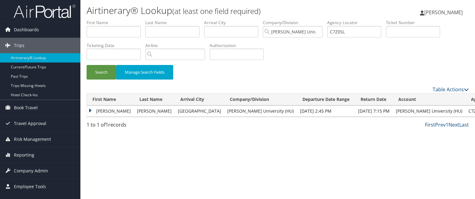
click at [107, 106] on td "THEODORE" at bounding box center [110, 110] width 47 height 11
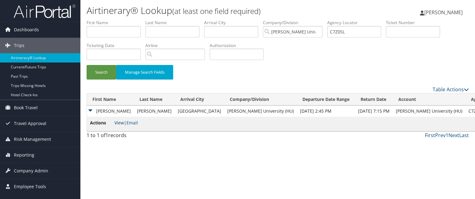
click at [119, 120] on link "View" at bounding box center [119, 123] width 10 height 6
click at [348, 38] on li "Agency Locator C7Z0SL" at bounding box center [356, 30] width 59 height 23
click at [348, 33] on input "C7Z0SL" at bounding box center [354, 31] width 54 height 11
paste input "C7TZG5"
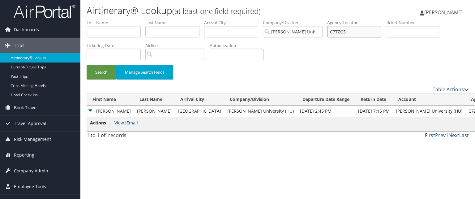
type input "C7TZG5"
click at [87, 65] on button "Search" at bounding box center [102, 72] width 30 height 15
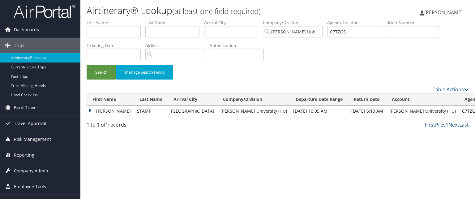
click at [117, 107] on td "WALTER HARRIS" at bounding box center [110, 110] width 47 height 11
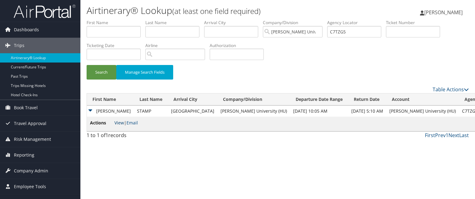
click at [121, 125] on link "View" at bounding box center [119, 123] width 10 height 6
click at [339, 31] on input "C7TZG5" at bounding box center [354, 31] width 54 height 11
paste input "CD04FZ"
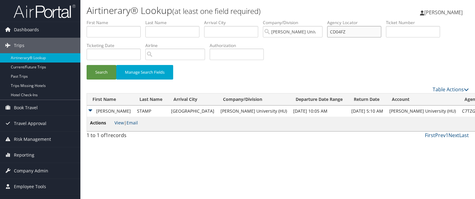
type input "CD04FZ"
click at [87, 65] on button "Search" at bounding box center [102, 72] width 30 height 15
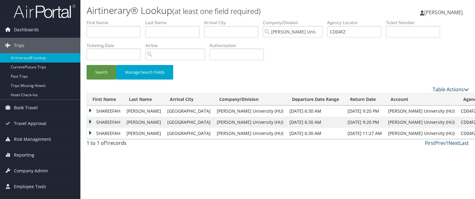
click at [102, 109] on td "SHAREEFAH" at bounding box center [105, 110] width 36 height 11
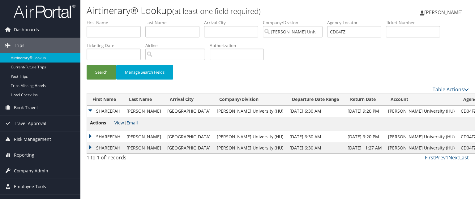
click at [118, 125] on link "View" at bounding box center [119, 123] width 10 height 6
click at [352, 37] on li "Agency Locator CD04FZ" at bounding box center [356, 30] width 59 height 23
click at [352, 35] on input "CD04FZ" at bounding box center [354, 31] width 54 height 11
paste input "C6WYZC"
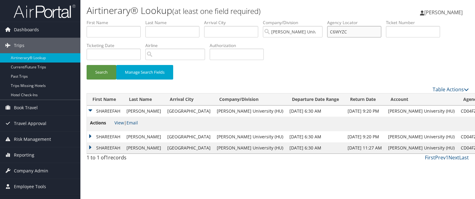
type input "C6WYZC"
click at [87, 65] on button "Search" at bounding box center [102, 72] width 30 height 15
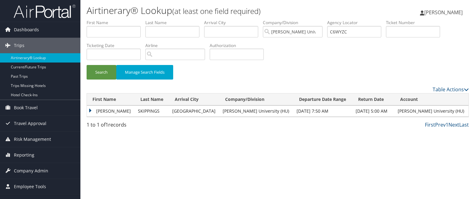
click at [109, 109] on td "WHITNEY LORRAINE" at bounding box center [111, 110] width 48 height 11
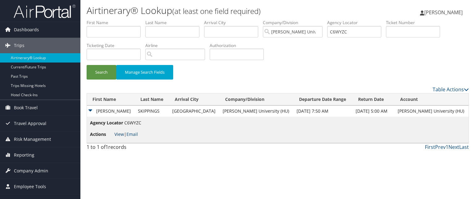
click at [122, 133] on link "View" at bounding box center [119, 134] width 10 height 6
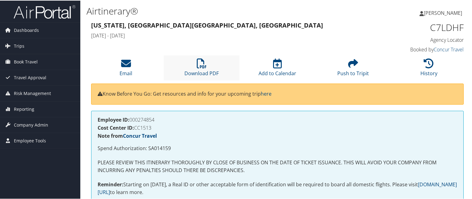
click at [194, 66] on li "Download PDF" at bounding box center [202, 67] width 76 height 25
click at [185, 60] on li "Download PDF" at bounding box center [202, 67] width 76 height 25
click at [208, 71] on link "Download PDF" at bounding box center [202, 68] width 34 height 15
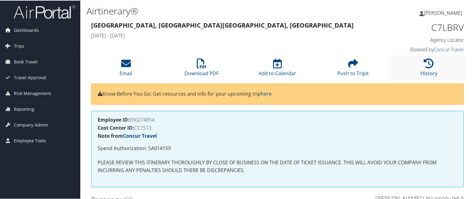
click at [407, 61] on li "History" at bounding box center [429, 67] width 76 height 25
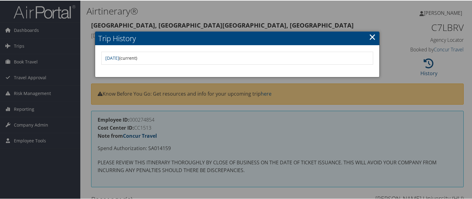
click at [216, 138] on div at bounding box center [237, 99] width 475 height 199
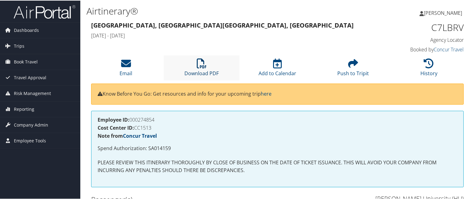
click at [199, 59] on icon at bounding box center [202, 63] width 10 height 10
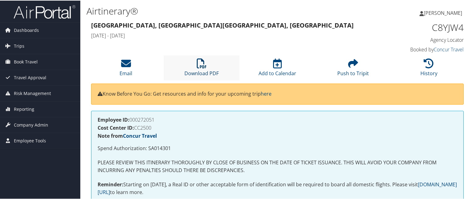
click at [201, 66] on icon at bounding box center [202, 63] width 10 height 10
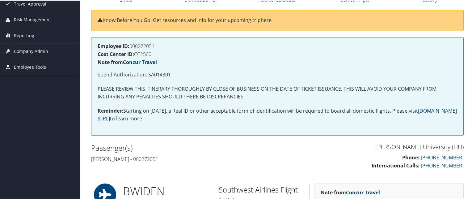
scroll to position [68, 0]
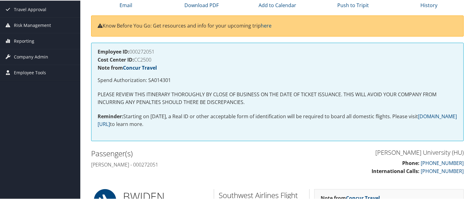
click at [284, 57] on h4 "Cost Center ID: CC2500" at bounding box center [278, 59] width 360 height 5
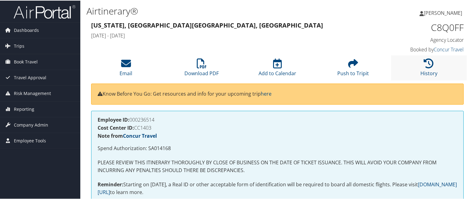
click at [417, 62] on li "History" at bounding box center [429, 67] width 76 height 25
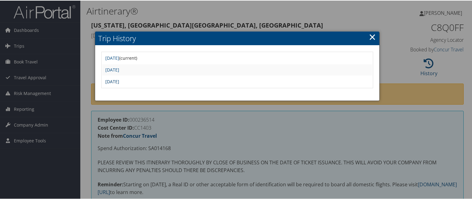
click at [119, 80] on link "Fri May 16 12:32:27 MDT 2025" at bounding box center [112, 81] width 14 height 6
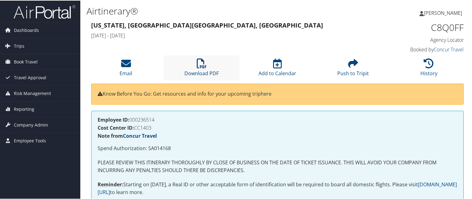
click at [194, 72] on link "Download PDF" at bounding box center [202, 68] width 34 height 15
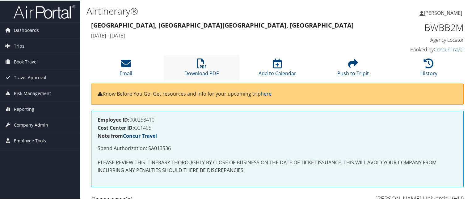
click at [195, 64] on li "Download PDF" at bounding box center [202, 67] width 76 height 25
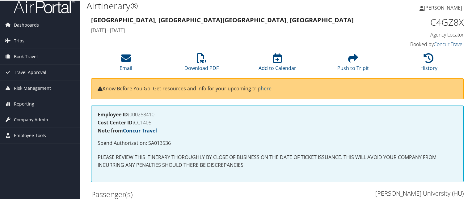
scroll to position [1, 0]
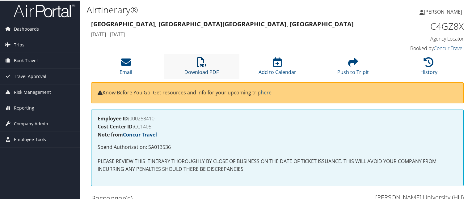
click at [205, 65] on icon at bounding box center [202, 62] width 10 height 10
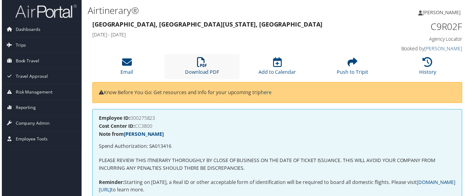
click at [199, 59] on icon at bounding box center [202, 63] width 10 height 10
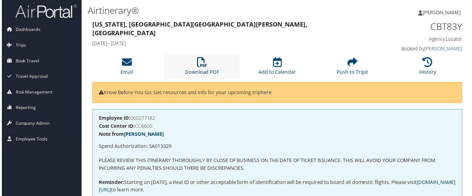
click at [204, 62] on icon at bounding box center [202, 63] width 10 height 10
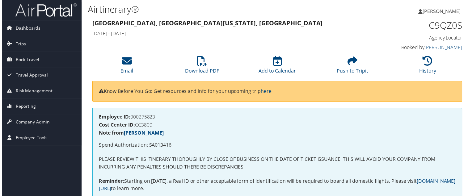
scroll to position [1, 0]
click at [208, 70] on link "Download PDF" at bounding box center [202, 67] width 34 height 15
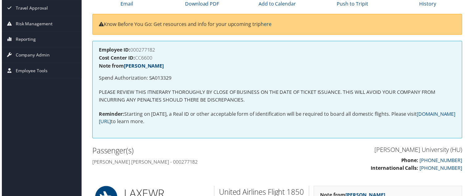
scroll to position [12, 0]
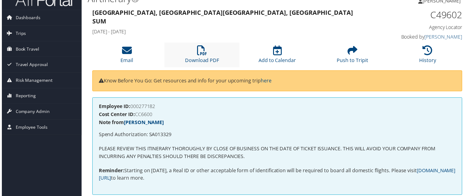
click at [193, 47] on li "Download PDF" at bounding box center [202, 55] width 76 height 25
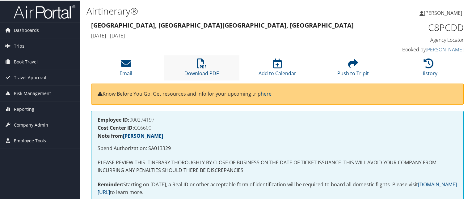
click at [199, 69] on li "Download PDF" at bounding box center [202, 67] width 76 height 25
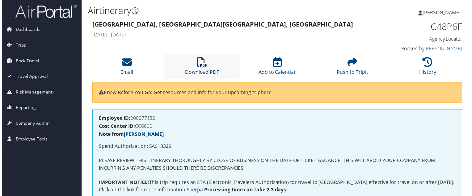
click at [200, 63] on icon at bounding box center [202, 63] width 10 height 10
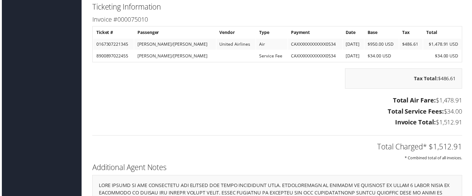
scroll to position [1306, 0]
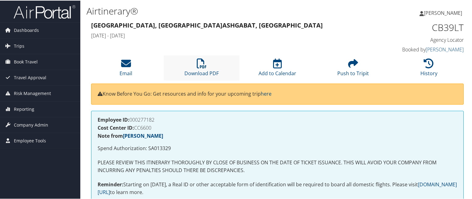
click at [199, 68] on li "Download PDF" at bounding box center [202, 67] width 76 height 25
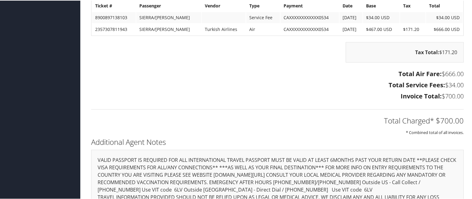
scroll to position [579, 0]
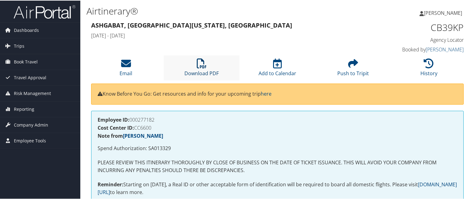
click at [202, 60] on icon at bounding box center [202, 63] width 10 height 10
click at [195, 63] on li "Download PDF" at bounding box center [202, 67] width 76 height 25
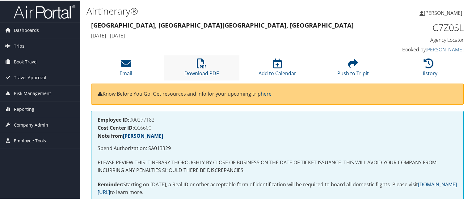
click at [209, 66] on li "Download PDF" at bounding box center [202, 67] width 76 height 25
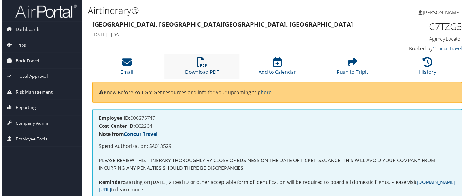
click at [199, 63] on icon at bounding box center [202, 63] width 10 height 10
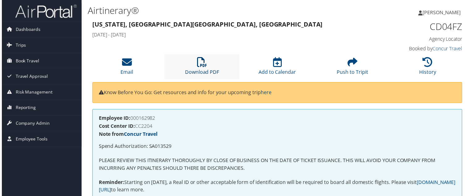
click at [187, 74] on link "Download PDF" at bounding box center [202, 68] width 34 height 15
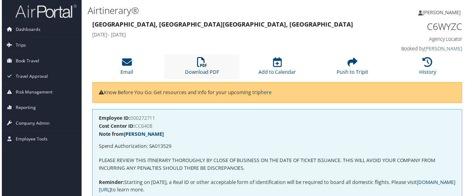
click at [202, 69] on link "Download PDF" at bounding box center [202, 68] width 34 height 15
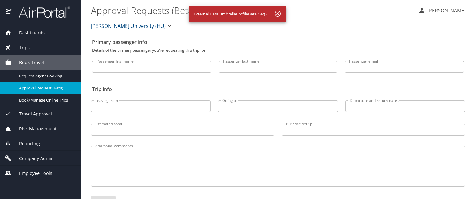
click at [43, 33] on span "Dashboards" at bounding box center [27, 32] width 33 height 7
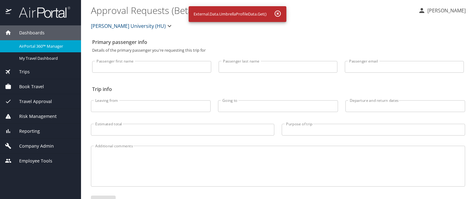
click at [45, 50] on link "AirPortal 360™ Manager" at bounding box center [40, 46] width 81 height 12
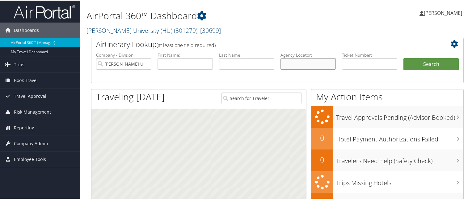
click at [301, 58] on input "text" at bounding box center [308, 63] width 55 height 11
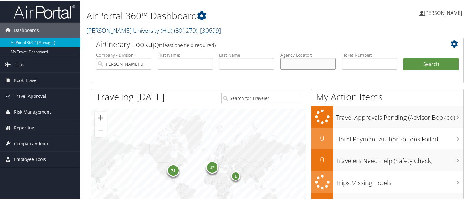
paste input "C47L99"
type input "C47L99"
click at [404, 58] on button "Search" at bounding box center [431, 64] width 55 height 12
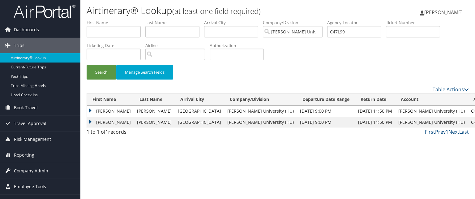
click at [89, 108] on td "EMMALINE BARRETT" at bounding box center [110, 110] width 47 height 11
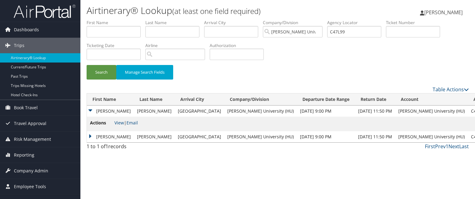
click at [93, 136] on td "KATHERINE JIAXIN" at bounding box center [110, 136] width 47 height 11
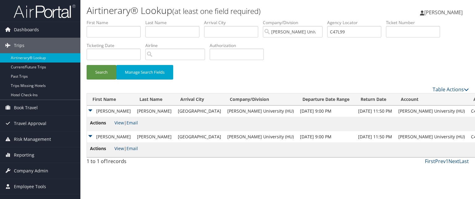
click at [117, 148] on link "View" at bounding box center [119, 148] width 10 height 6
click at [348, 33] on input "C47L99" at bounding box center [354, 31] width 54 height 11
paste input "C47MV6"
type input "C47MV6"
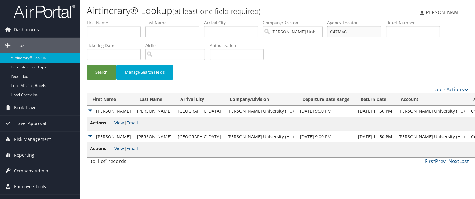
click at [87, 65] on button "Search" at bounding box center [102, 72] width 30 height 15
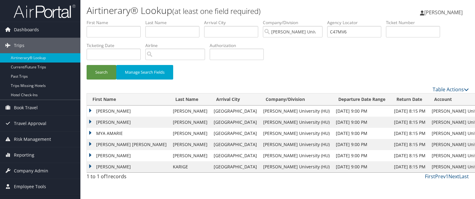
click at [93, 156] on td "NYAJA MONET" at bounding box center [128, 155] width 83 height 11
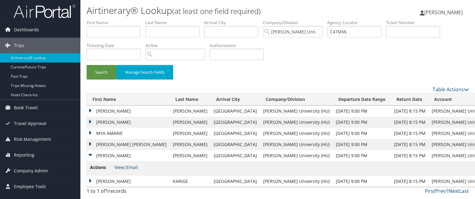
click at [119, 169] on link "View" at bounding box center [119, 167] width 10 height 6
click at [339, 36] on input "C47MV6" at bounding box center [354, 31] width 54 height 11
paste input "C47L99"
type input "C47L99"
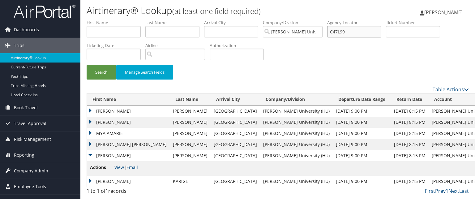
click at [87, 65] on button "Search" at bounding box center [102, 72] width 30 height 15
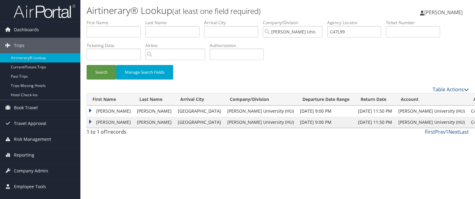
click at [106, 120] on td "EMMALINE BARRETT" at bounding box center [110, 122] width 47 height 11
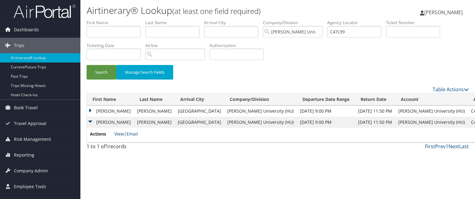
click at [119, 135] on link "View" at bounding box center [119, 134] width 10 height 6
click at [346, 25] on label "Agency Locator" at bounding box center [356, 22] width 59 height 6
click at [346, 30] on input "C47L99" at bounding box center [354, 31] width 54 height 11
paste input "C47JTQ"
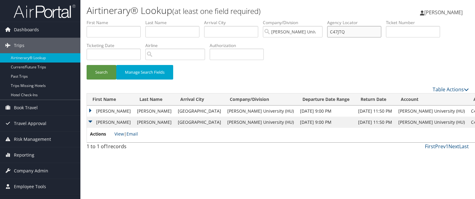
type input "C47JTQ"
click at [87, 65] on button "Search" at bounding box center [102, 72] width 30 height 15
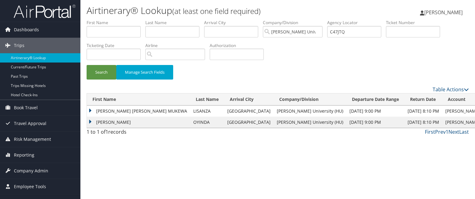
click at [125, 109] on td "ESTHER NGINA MUKEWA" at bounding box center [138, 110] width 103 height 11
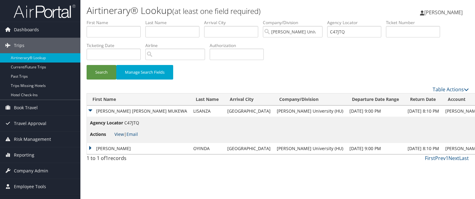
click at [118, 134] on link "View" at bounding box center [119, 134] width 10 height 6
click at [359, 32] on input "C47JTQ" at bounding box center [354, 31] width 54 height 11
paste input "C47PV0"
type input "C47PV0"
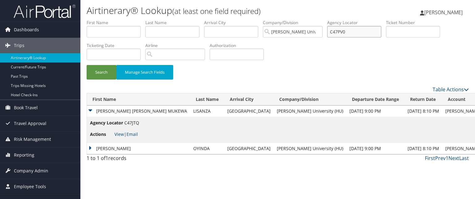
click at [87, 65] on button "Search" at bounding box center [102, 72] width 30 height 15
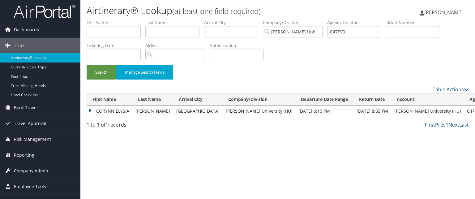
click at [127, 113] on td "CORYNN ELYSIA" at bounding box center [109, 110] width 45 height 11
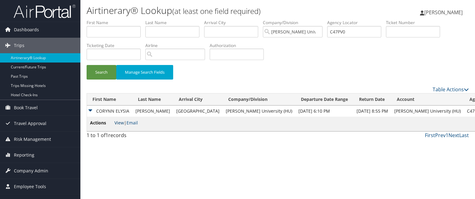
click at [122, 123] on link "View" at bounding box center [119, 123] width 10 height 6
click at [347, 31] on input "C47PV0" at bounding box center [354, 31] width 54 height 11
paste input "C484B8"
type input "C484B8"
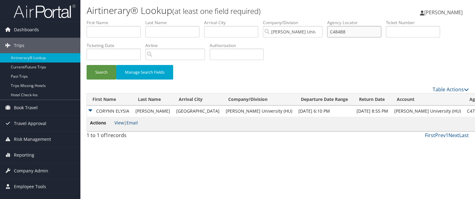
click at [87, 65] on button "Search" at bounding box center [102, 72] width 30 height 15
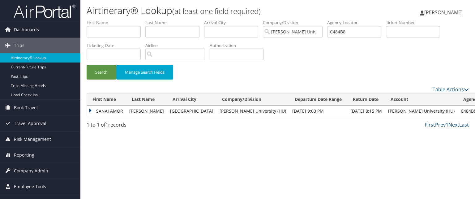
click at [113, 110] on td "SANAI AMOR" at bounding box center [106, 110] width 39 height 11
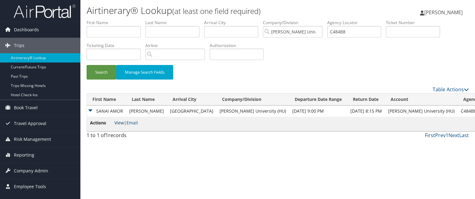
click at [121, 122] on link "View" at bounding box center [119, 123] width 10 height 6
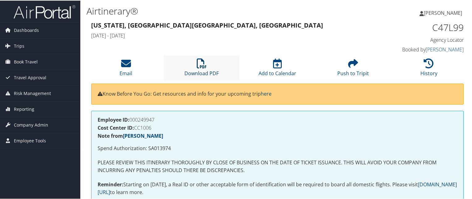
click at [203, 71] on link "Download PDF" at bounding box center [202, 68] width 34 height 15
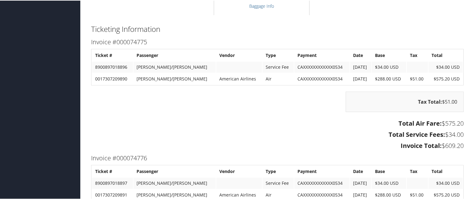
scroll to position [512, 0]
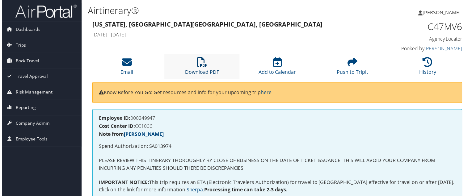
click at [198, 66] on icon at bounding box center [202, 63] width 10 height 10
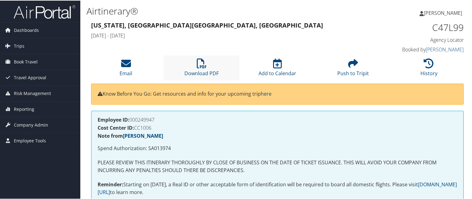
click at [199, 56] on li "Download PDF" at bounding box center [202, 67] width 76 height 25
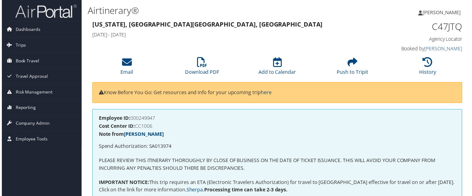
click at [199, 54] on div "Washington, DC Nairobi, Kenya Mon 02 Jun 2025 - Thu 31 Jul 2025 C47JTQ Agency L…" at bounding box center [278, 36] width 382 height 35
click at [197, 80] on div "Email Download PDF Add to Calendar Push to Tripit History" at bounding box center [278, 69] width 382 height 28
click at [197, 66] on icon at bounding box center [202, 63] width 10 height 10
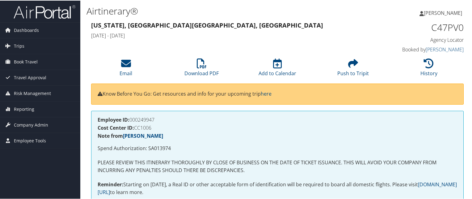
drag, startPoint x: 0, startPoint y: 0, endPoint x: 176, endPoint y: 110, distance: 207.5
click at [199, 65] on icon at bounding box center [202, 63] width 10 height 10
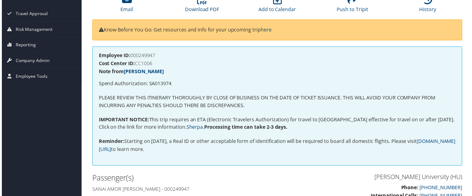
scroll to position [38, 0]
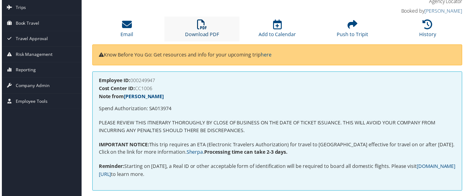
click at [203, 32] on link "Download PDF" at bounding box center [202, 30] width 34 height 15
